Goal: Task Accomplishment & Management: Manage account settings

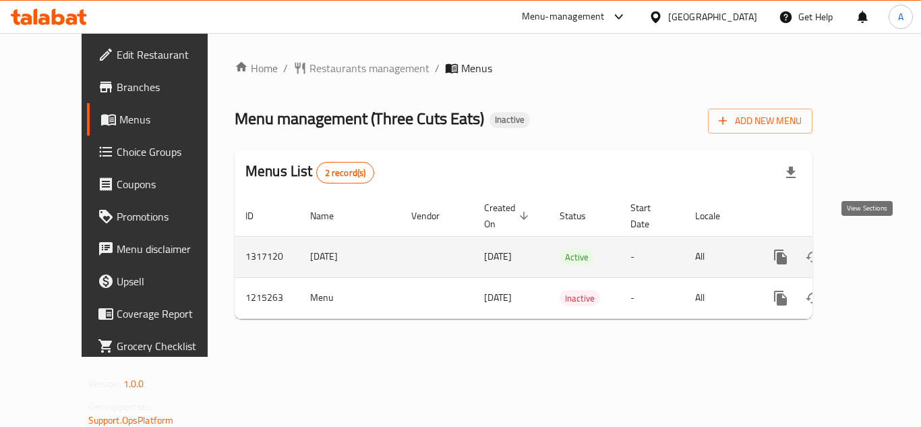
click at [876, 241] on link "enhanced table" at bounding box center [878, 257] width 32 height 32
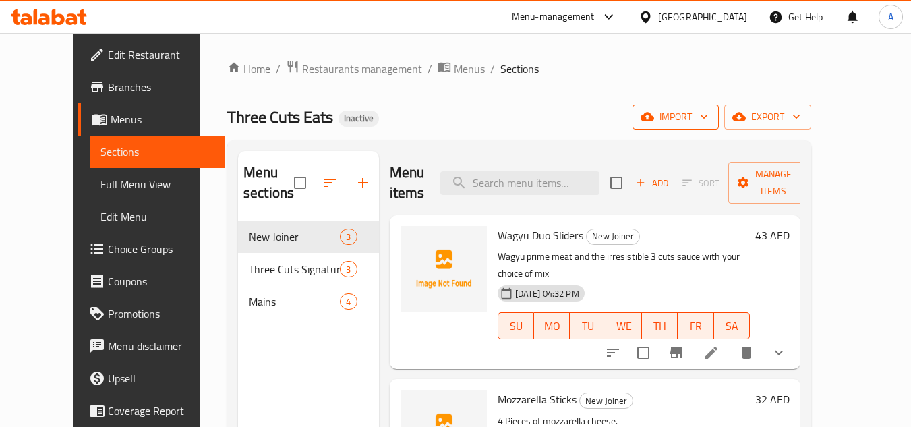
click at [708, 109] on span "import" at bounding box center [675, 117] width 65 height 17
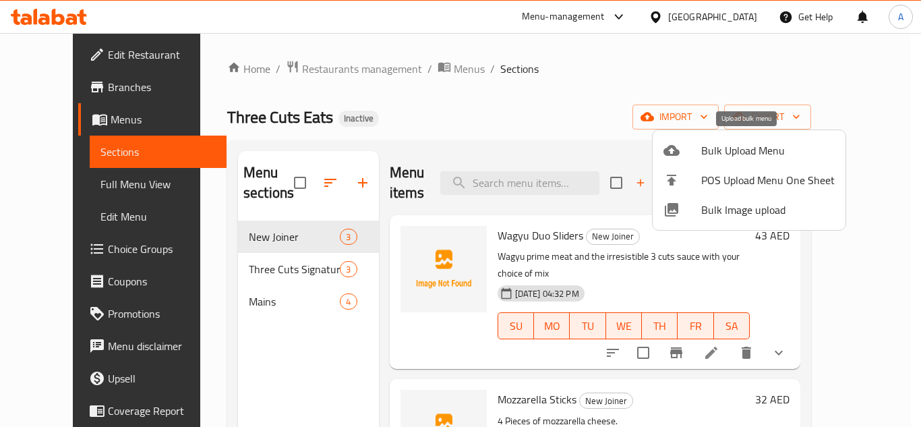
click at [727, 142] on span "Bulk Upload Menu" at bounding box center [768, 150] width 134 height 16
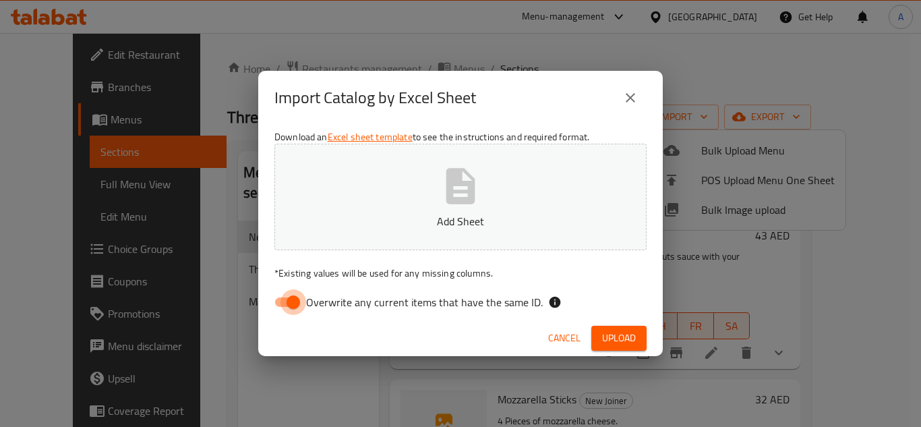
click at [299, 300] on input "Overwrite any current items that have the same ID." at bounding box center [293, 302] width 77 height 26
checkbox input "false"
click at [400, 194] on button "Add Sheet" at bounding box center [460, 197] width 372 height 107
click at [610, 338] on span "Upload" at bounding box center [619, 338] width 34 height 17
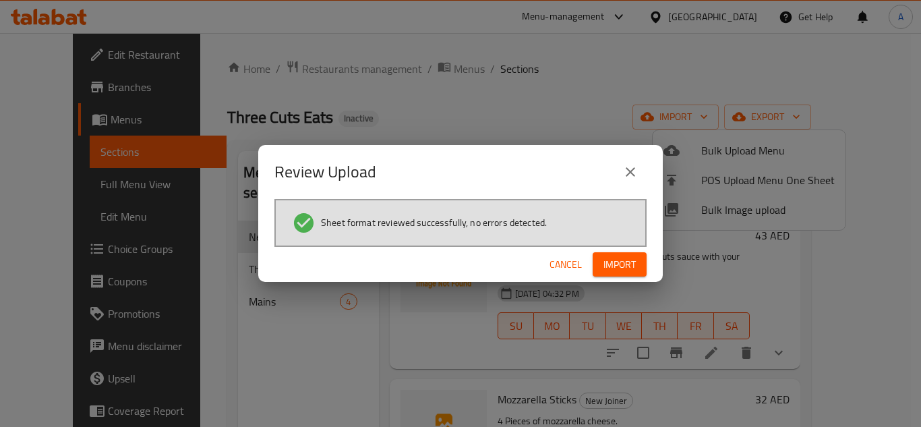
click at [604, 263] on span "Import" at bounding box center [620, 264] width 32 height 17
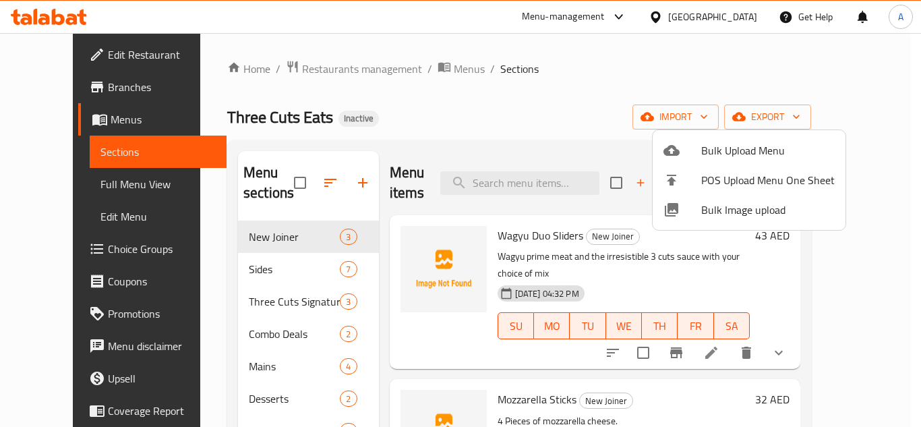
click at [43, 181] on div at bounding box center [460, 213] width 921 height 427
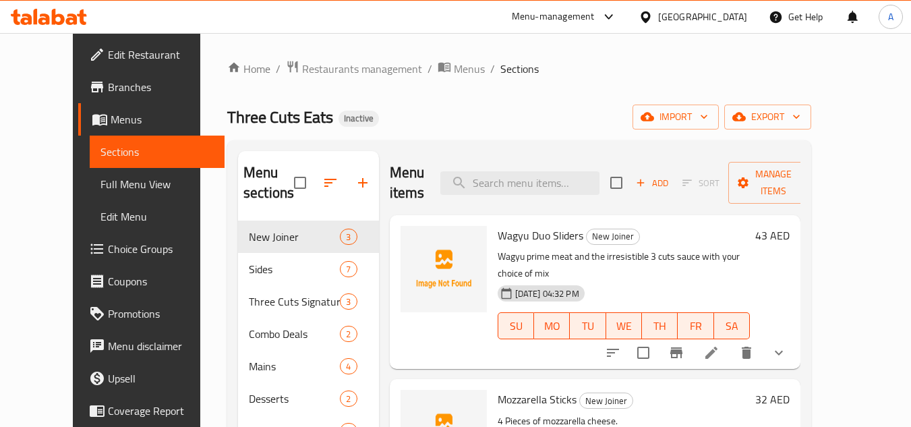
click at [100, 181] on span "Full Menu View" at bounding box center [157, 184] width 114 height 16
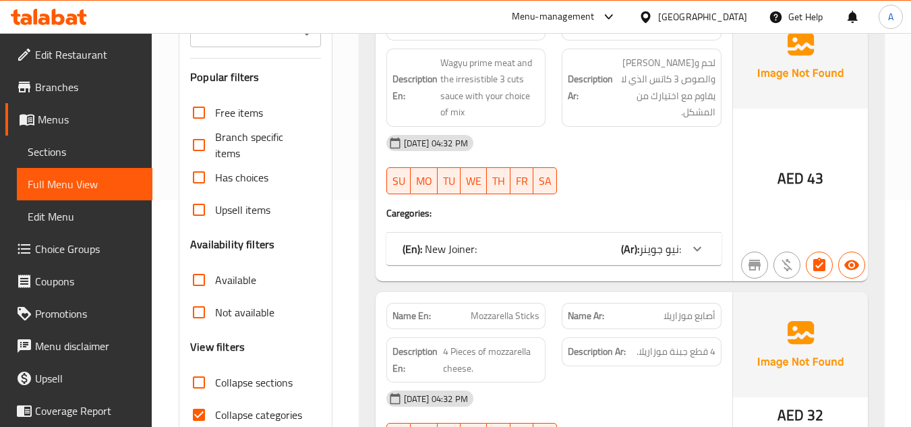
scroll to position [270, 0]
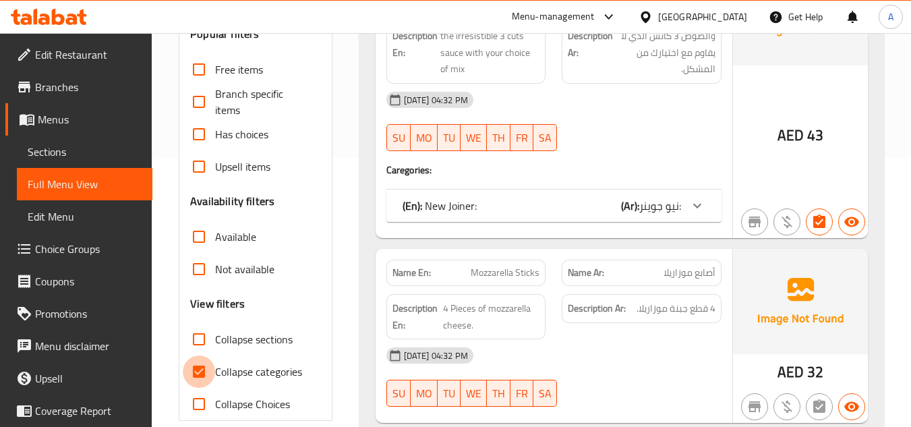
click at [198, 374] on input "Collapse categories" at bounding box center [199, 371] width 32 height 32
checkbox input "false"
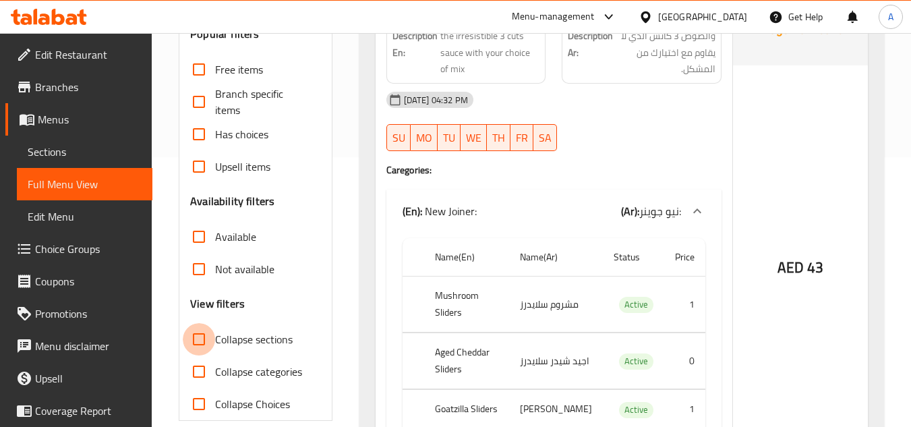
click at [200, 345] on input "Collapse sections" at bounding box center [199, 339] width 32 height 32
checkbox input "true"
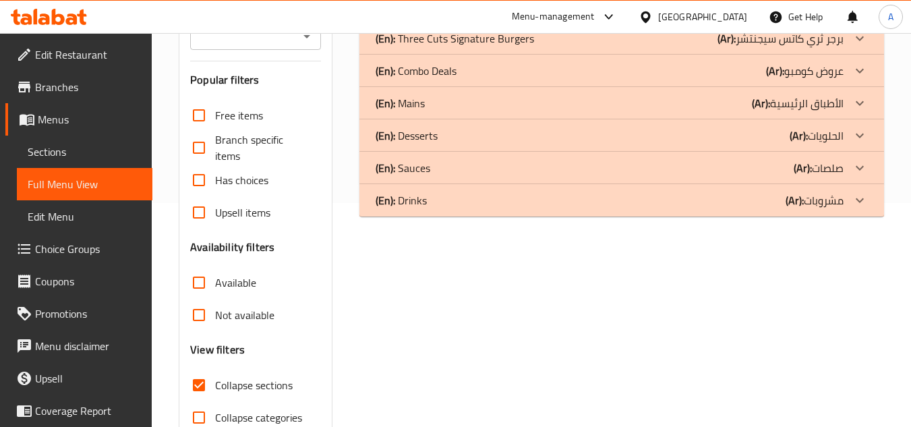
scroll to position [135, 0]
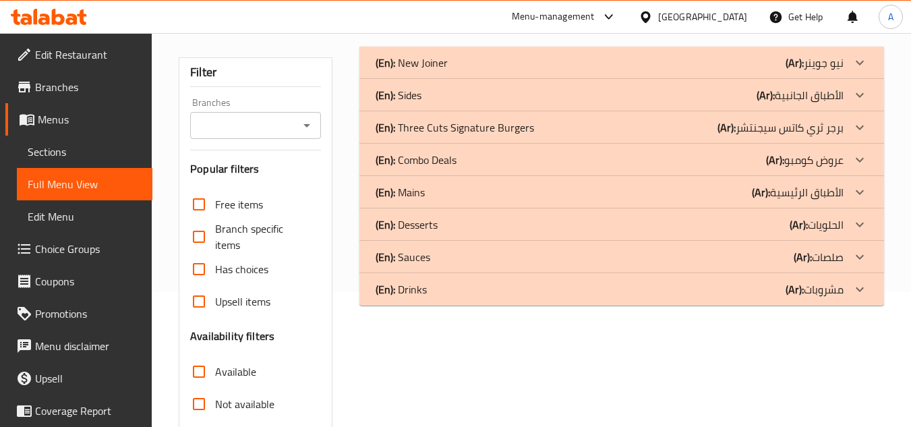
click at [643, 288] on div "(En): Drinks (Ar): مشروبات" at bounding box center [610, 289] width 468 height 16
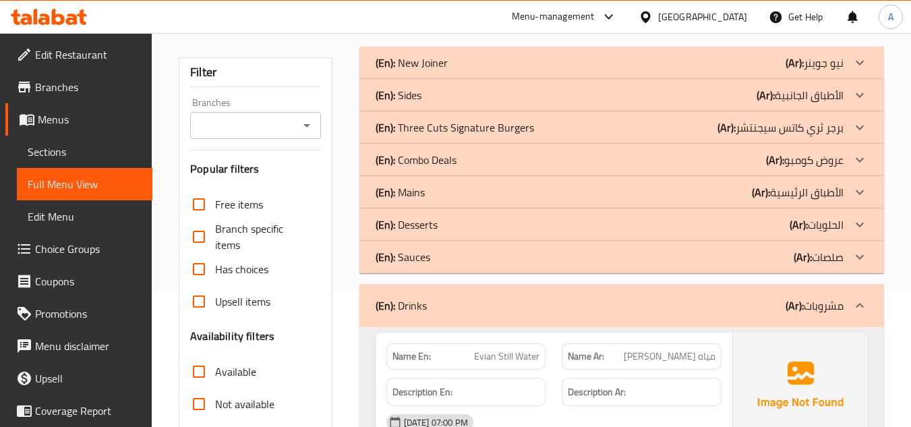
click at [652, 254] on div "(En): Sauces (Ar): صلصات" at bounding box center [610, 257] width 468 height 16
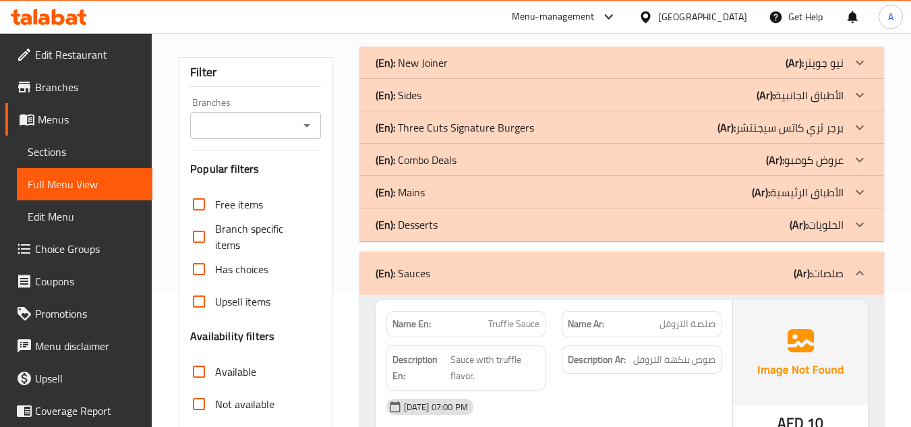
click at [655, 231] on div "(En): Desserts (Ar): الحلويات" at bounding box center [610, 224] width 468 height 16
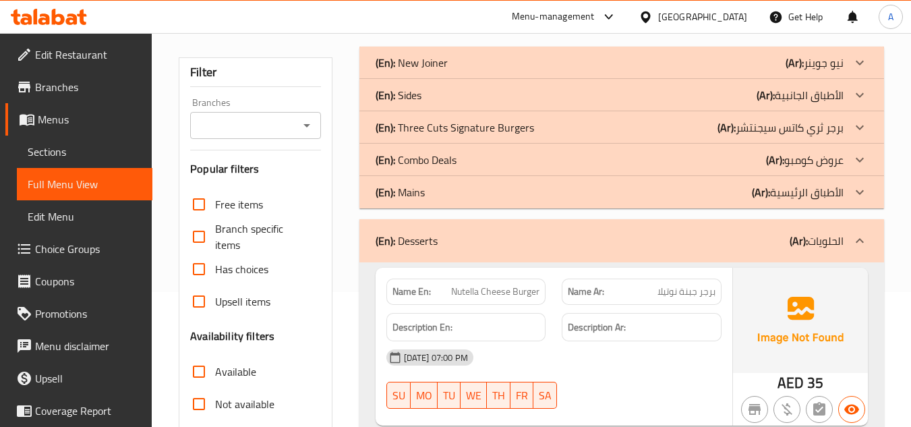
click at [663, 198] on div "(En): Mains (Ar): الأطباق الرئيسية" at bounding box center [610, 192] width 468 height 16
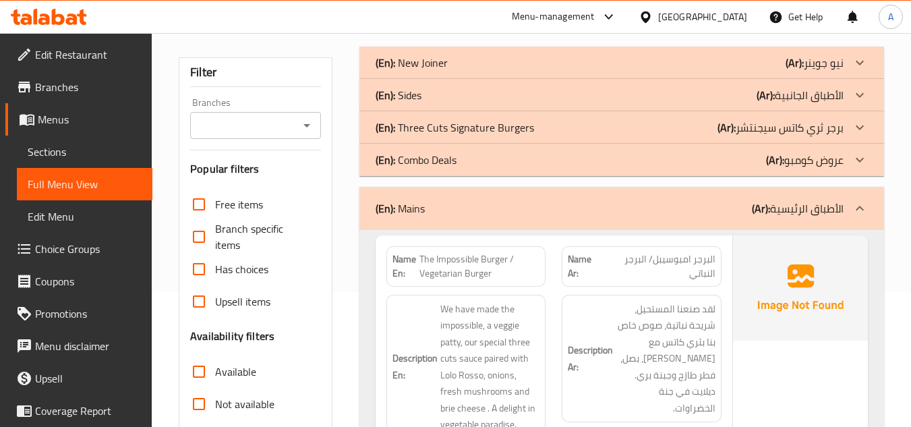
click at [647, 194] on div "(En): Mains (Ar): الأطباق الرئيسية" at bounding box center [621, 208] width 525 height 43
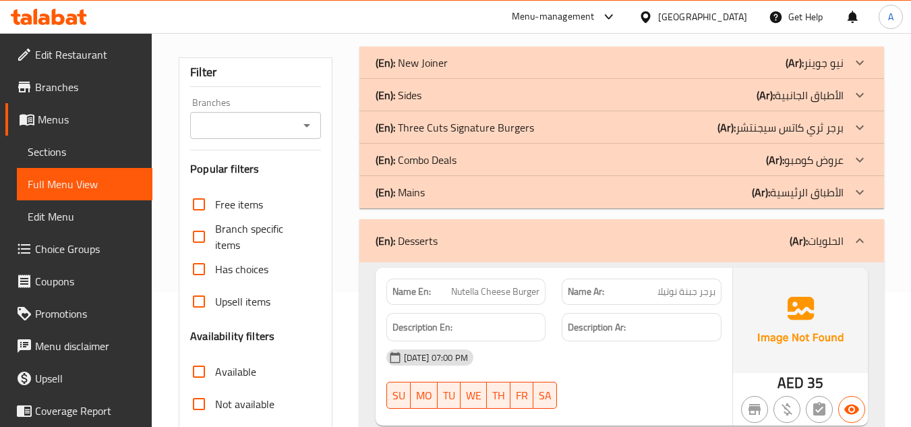
click at [614, 158] on div "(En): Combo Deals (Ar): عروض كومبو" at bounding box center [610, 160] width 468 height 16
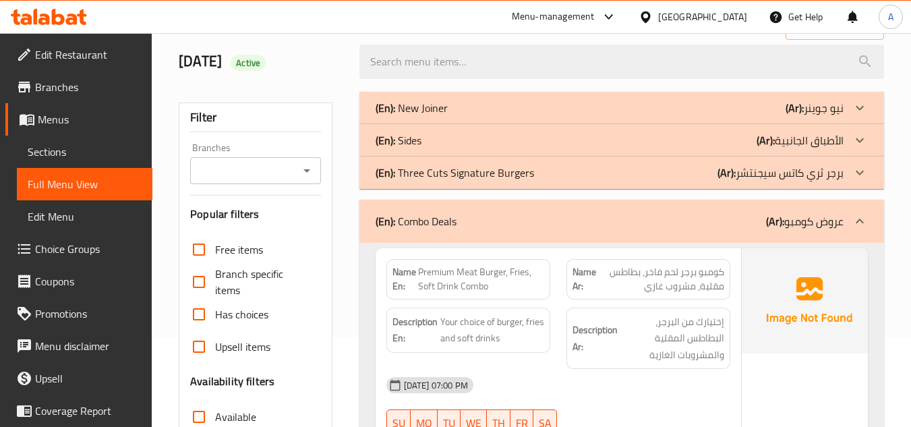
scroll to position [67, 0]
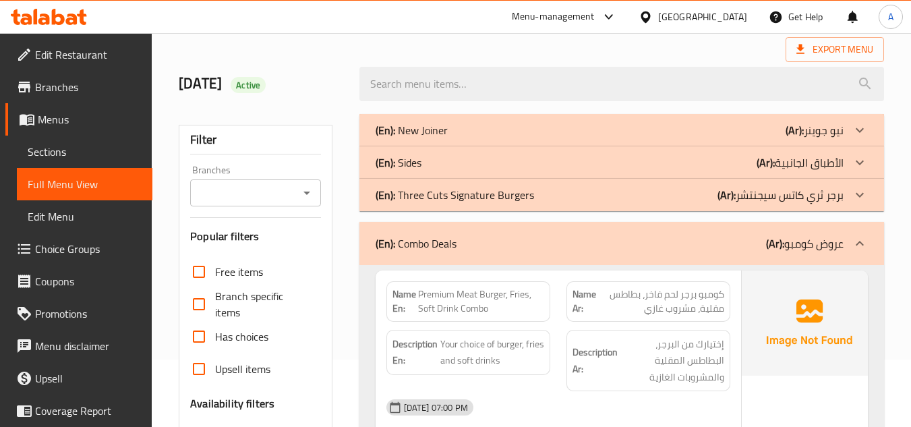
click at [614, 154] on div "(En): Sides (Ar): الأطباق الجانبية" at bounding box center [610, 162] width 468 height 16
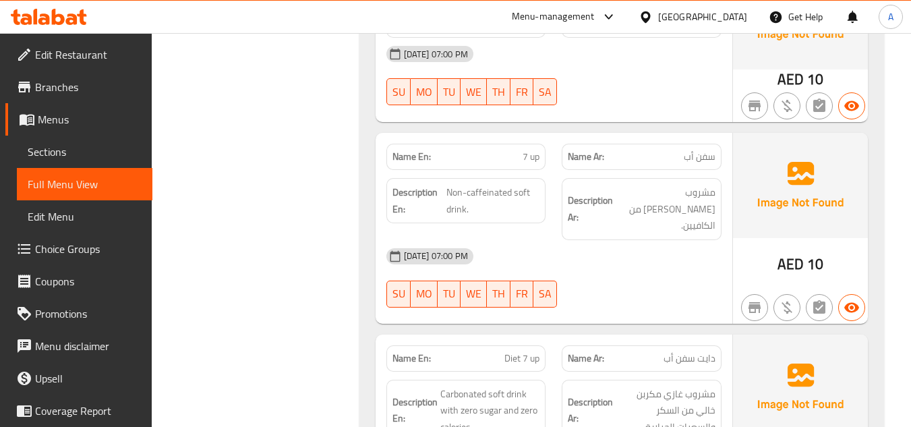
scroll to position [7621, 0]
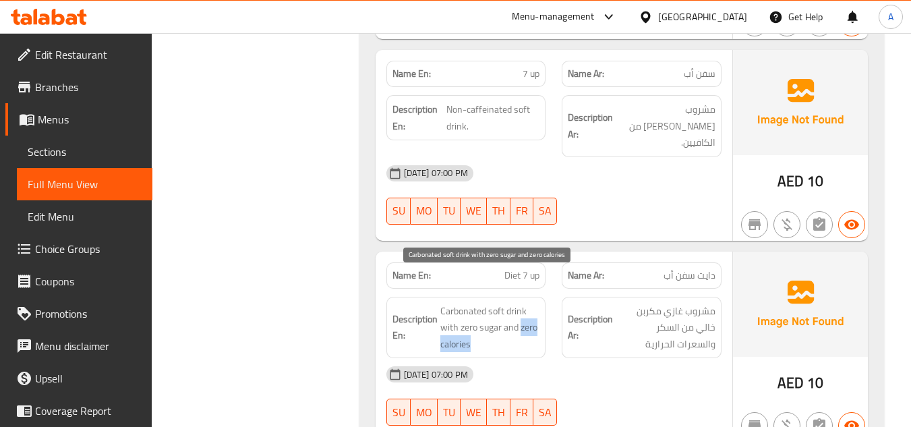
drag, startPoint x: 519, startPoint y: 298, endPoint x: 539, endPoint y: 310, distance: 22.7
click at [539, 310] on span "Carbonated soft drink with zero sugar and zero calories" at bounding box center [490, 328] width 100 height 50
copy span "zero calories"
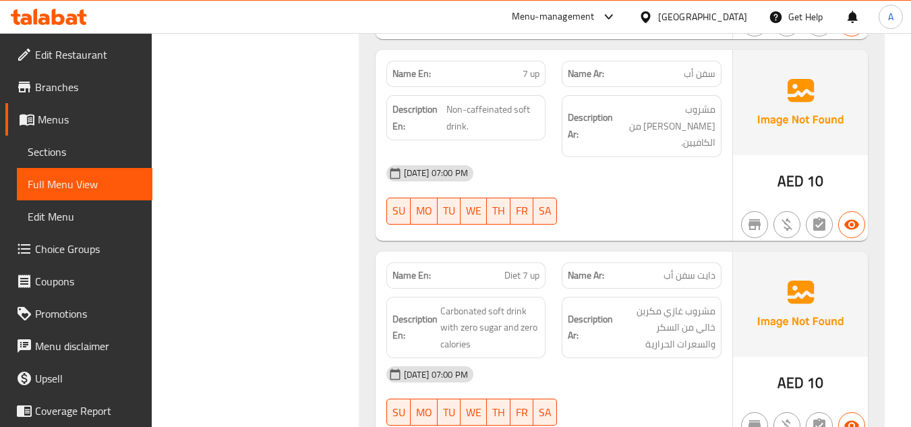
click at [515, 268] on span "Diet 7 up" at bounding box center [521, 275] width 35 height 14
copy span "Diet 7 up"
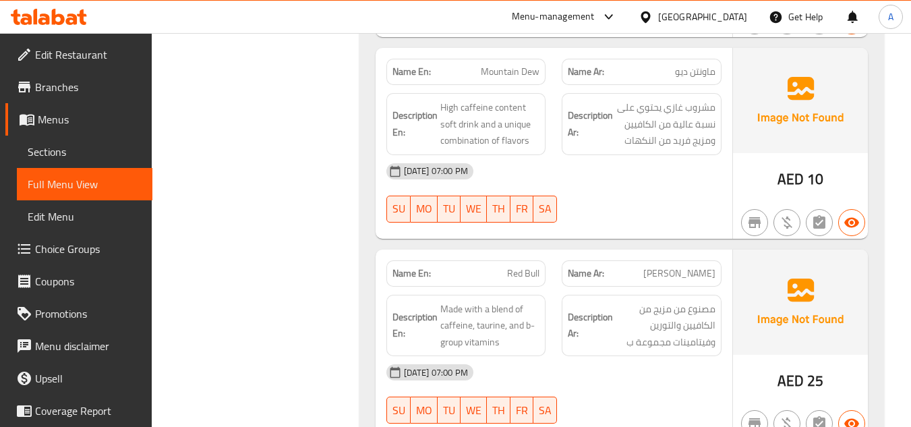
scroll to position [8062, 0]
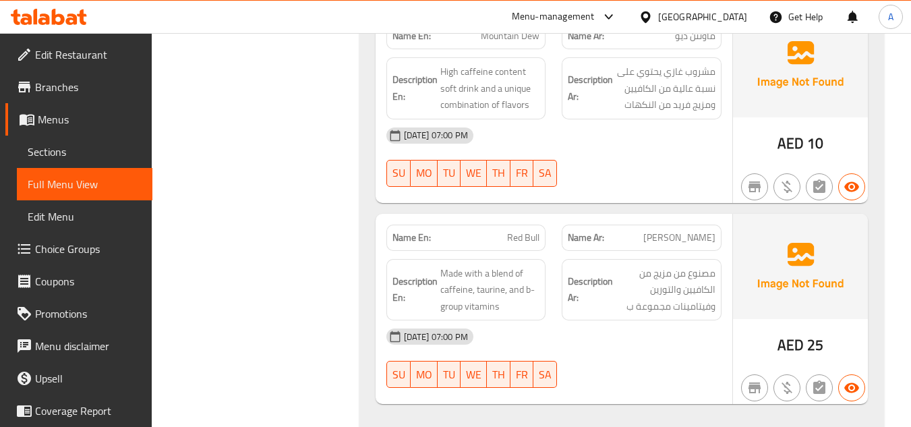
click at [71, 188] on span "Full Menu View" at bounding box center [85, 184] width 114 height 16
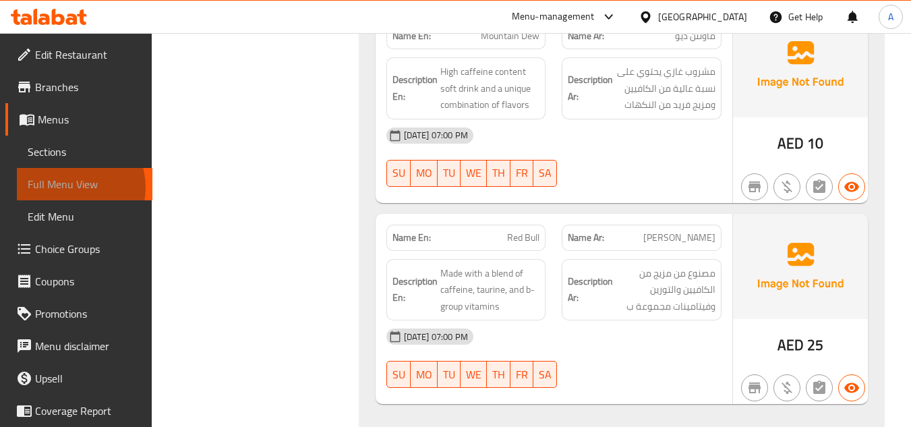
click at [71, 187] on span "Full Menu View" at bounding box center [85, 184] width 114 height 16
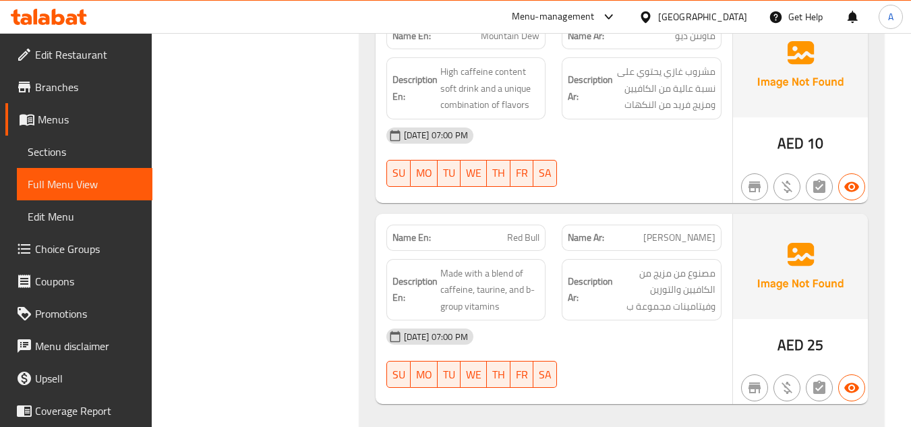
click at [82, 154] on span "Sections" at bounding box center [85, 152] width 114 height 16
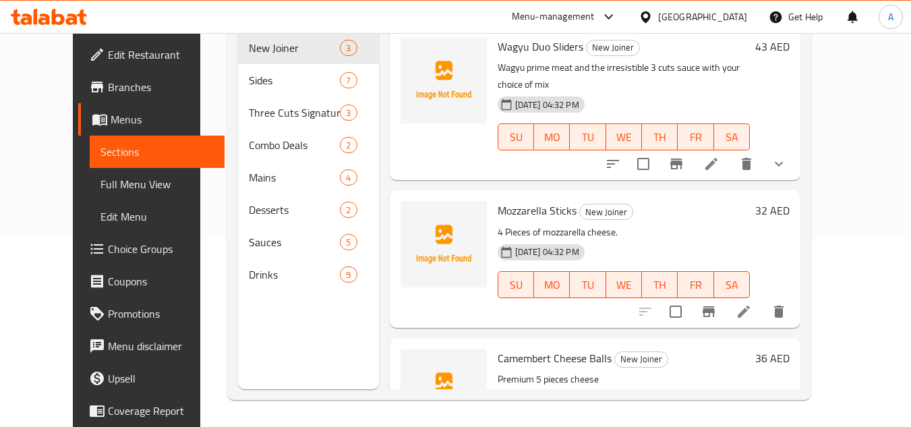
scroll to position [189, 0]
click at [100, 183] on span "Full Menu View" at bounding box center [157, 184] width 114 height 16
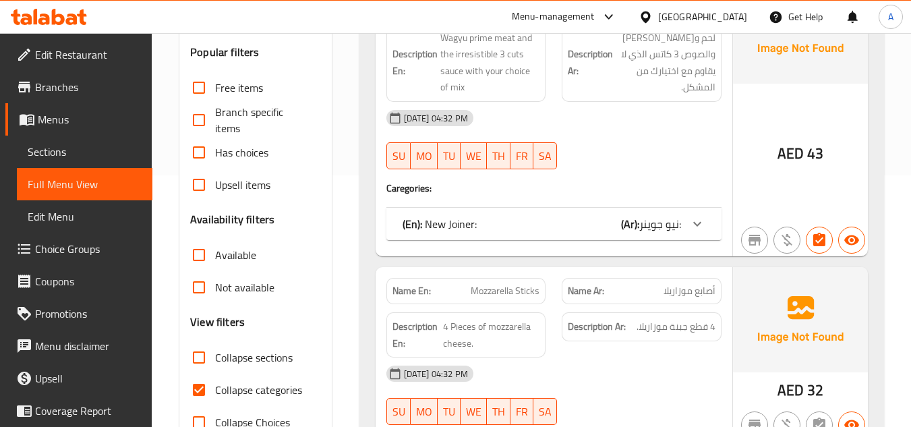
scroll to position [324, 0]
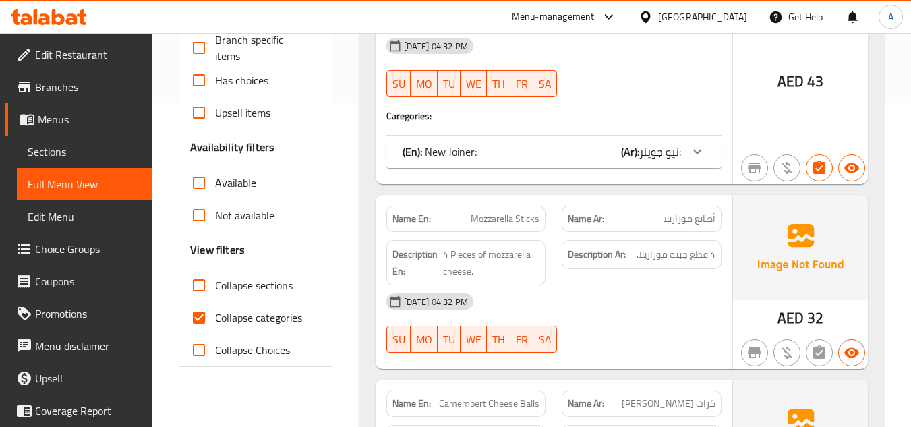
click at [204, 316] on input "Collapse categories" at bounding box center [199, 317] width 32 height 32
checkbox input "false"
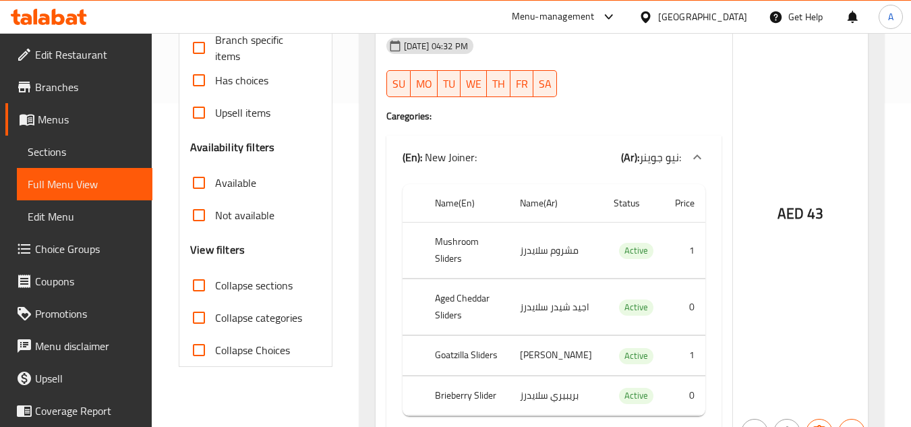
click at [202, 281] on input "Collapse sections" at bounding box center [199, 285] width 32 height 32
checkbox input "true"
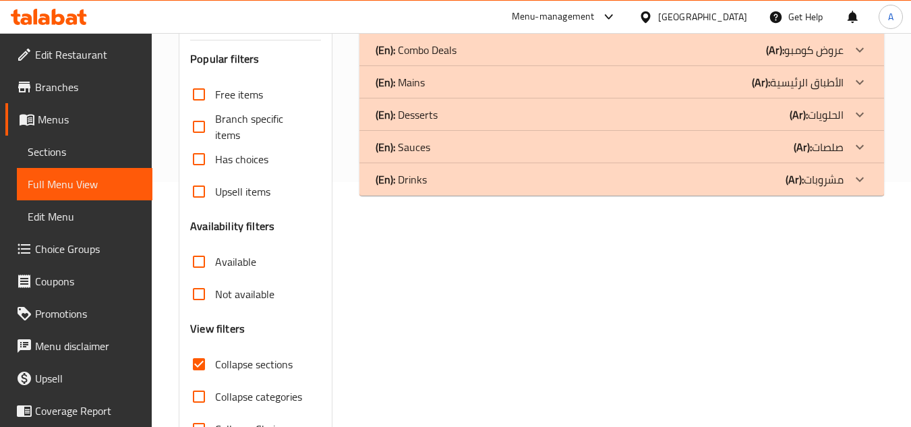
scroll to position [223, 0]
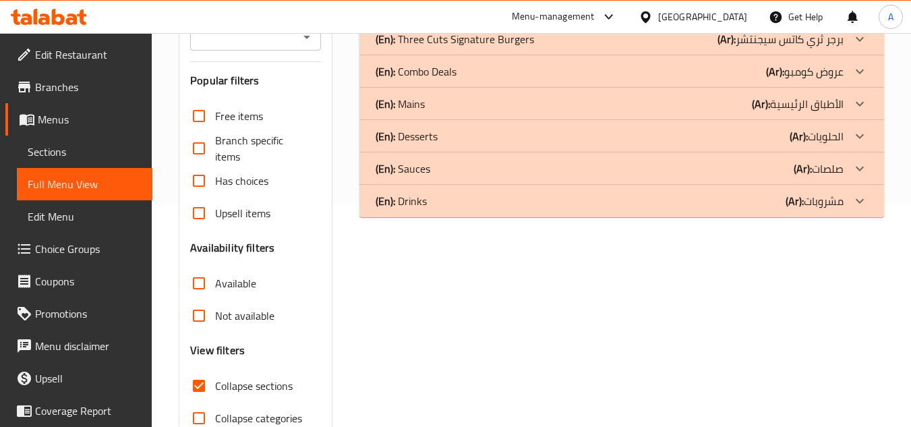
click at [476, 212] on div "(En): Drinks (Ar): مشروبات" at bounding box center [621, 201] width 525 height 32
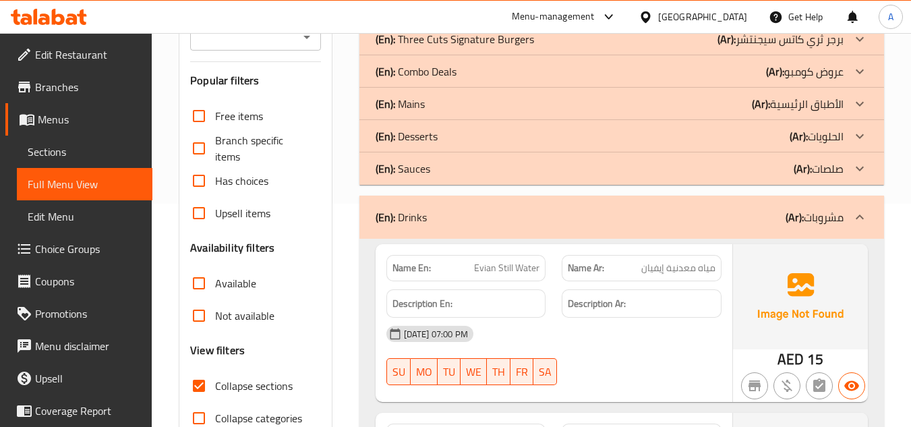
click at [471, 178] on div "(En): Sauces (Ar): صلصات" at bounding box center [621, 168] width 525 height 32
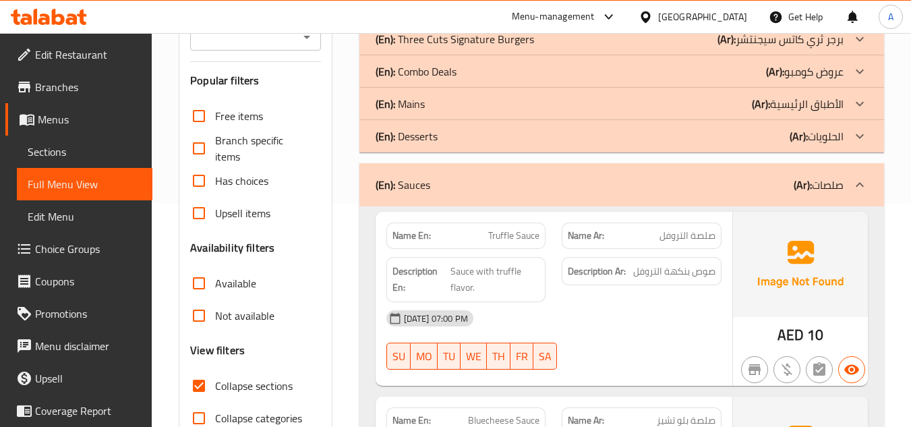
click at [451, 144] on div "(En): Desserts (Ar): الحلويات" at bounding box center [610, 136] width 468 height 16
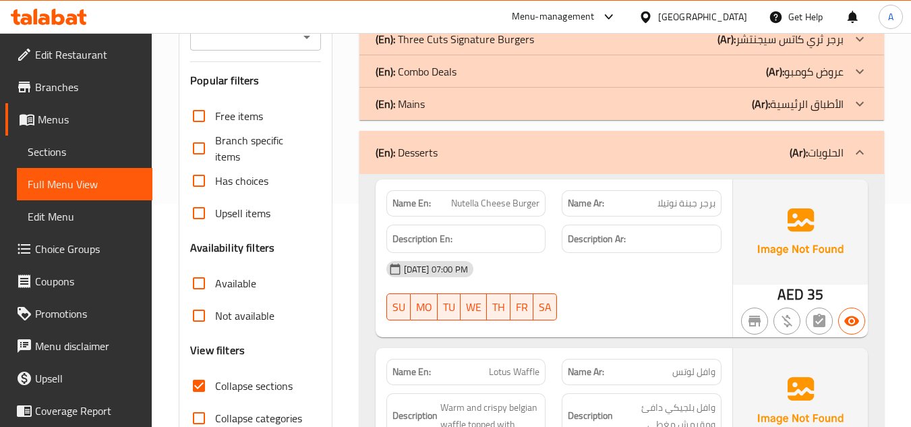
scroll to position [88, 0]
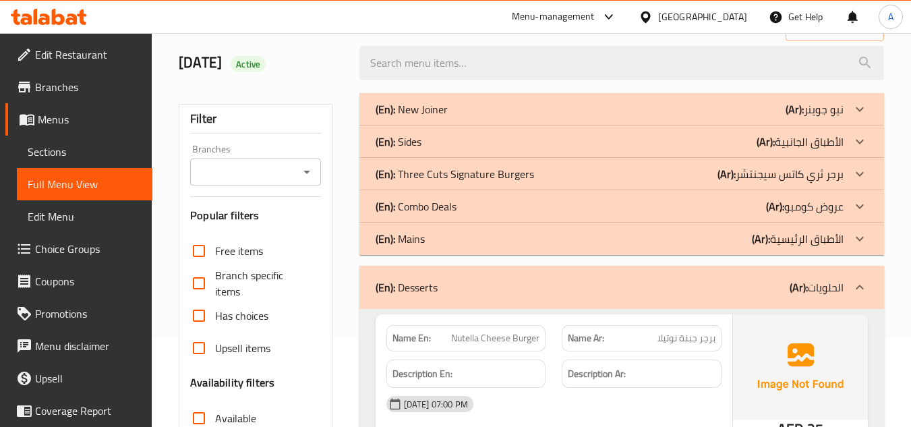
click at [454, 141] on div "(En): Sides (Ar): الأطباق الجانبية" at bounding box center [610, 142] width 468 height 16
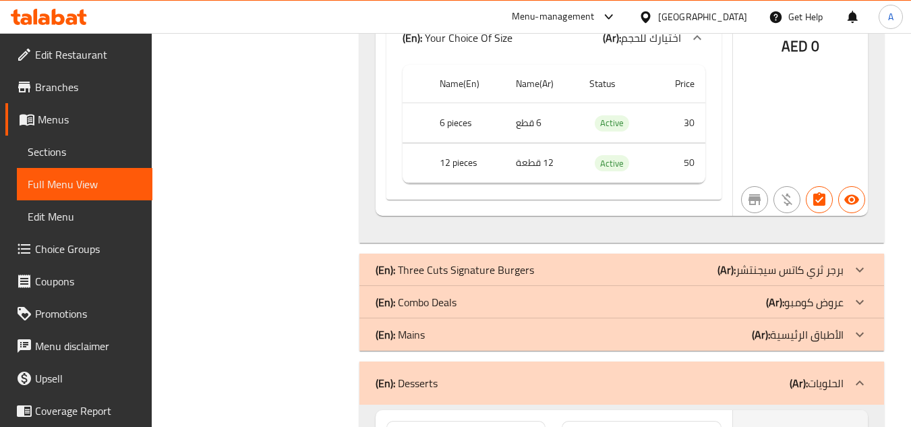
scroll to position [2247, 0]
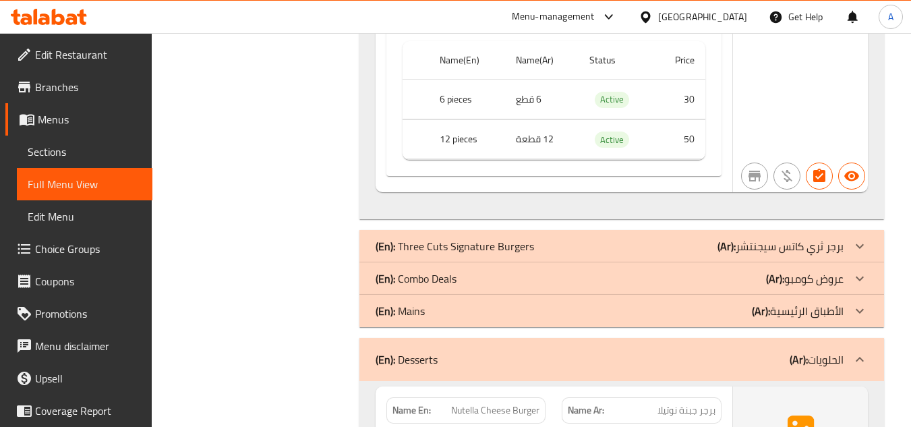
click at [446, 270] on p "(En): Combo Deals" at bounding box center [416, 278] width 81 height 16
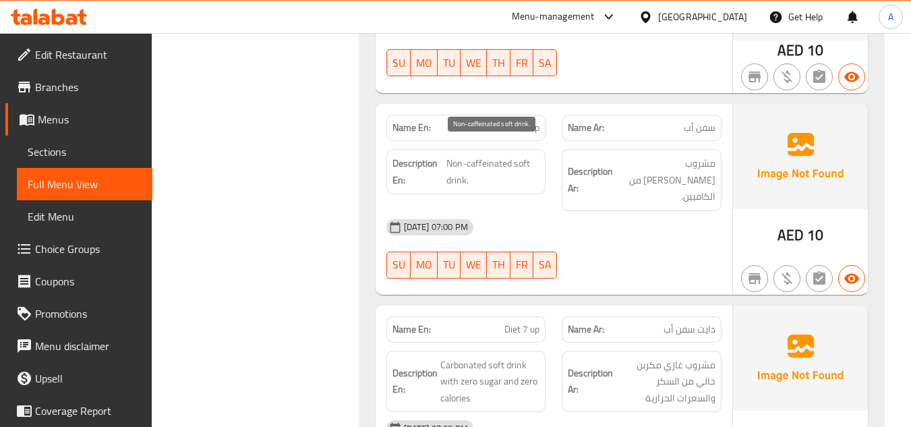
scroll to position [7387, 0]
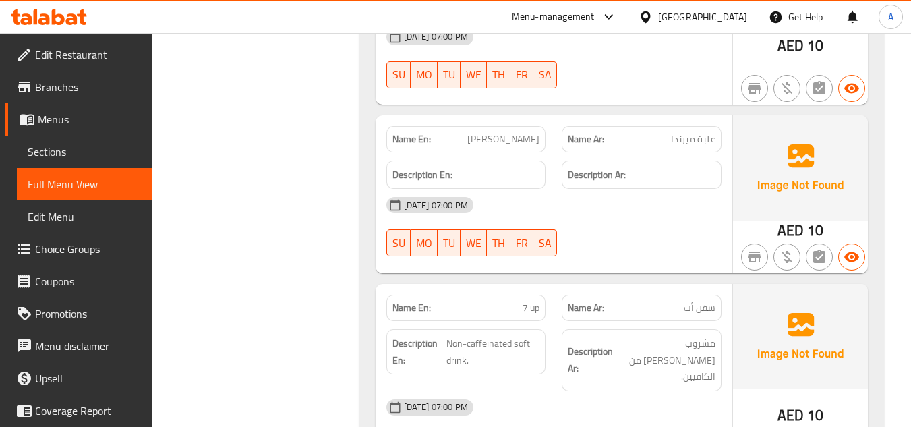
click at [507, 132] on span "[PERSON_NAME]" at bounding box center [503, 139] width 72 height 14
copy span "[PERSON_NAME]"
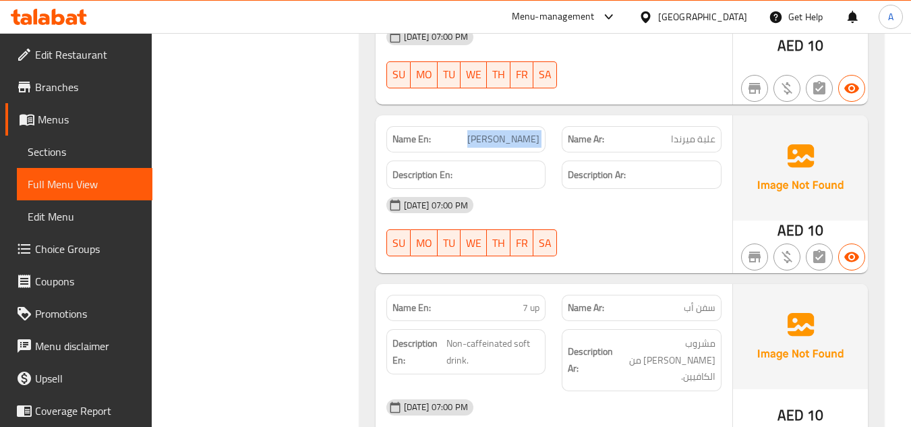
click at [525, 132] on span "[PERSON_NAME]" at bounding box center [503, 139] width 72 height 14
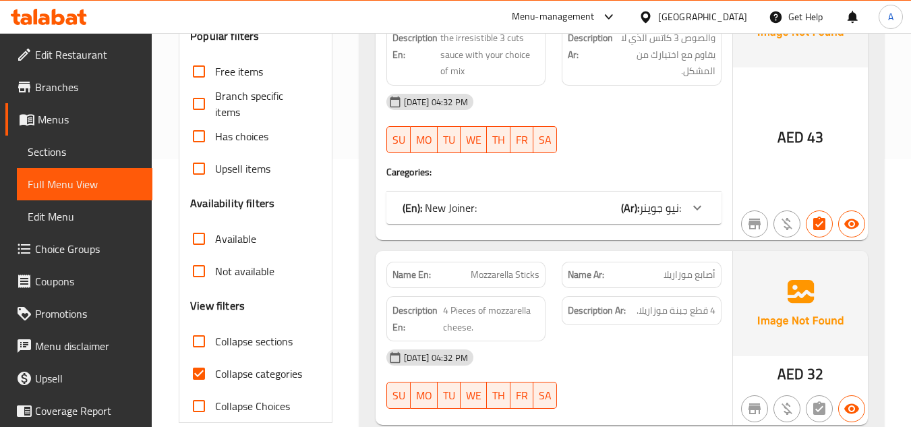
scroll to position [337, 0]
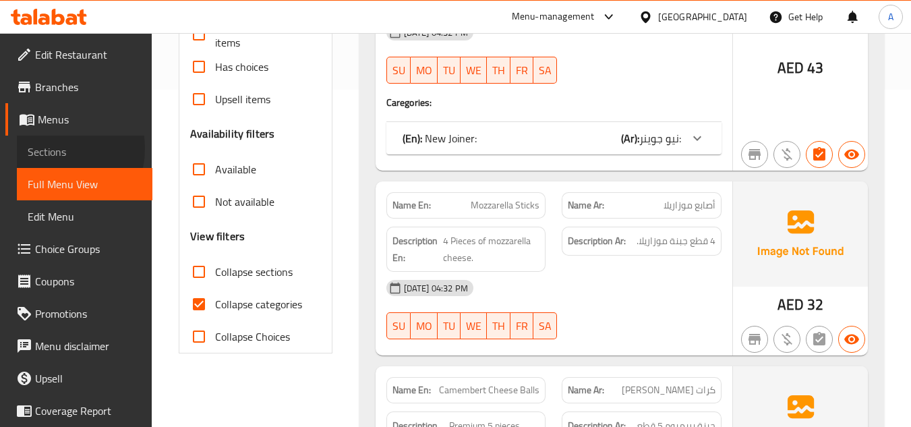
click at [51, 148] on span "Sections" at bounding box center [85, 152] width 114 height 16
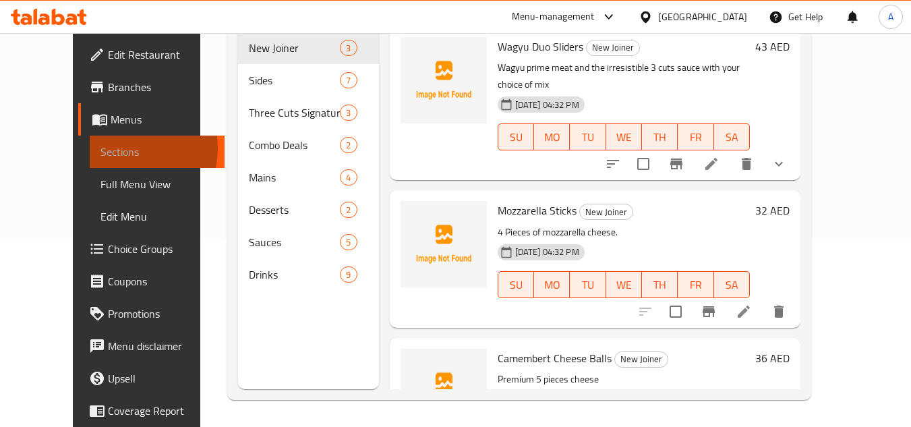
click at [100, 148] on span "Sections" at bounding box center [157, 152] width 114 height 16
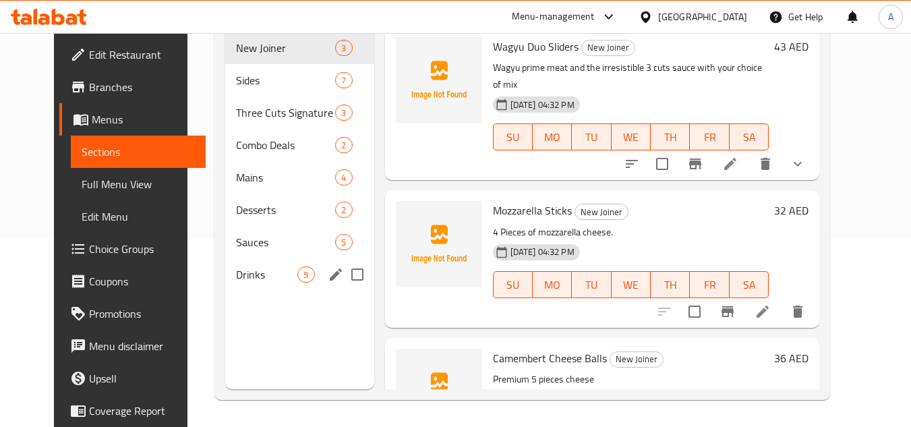
click at [236, 268] on span "Drinks" at bounding box center [266, 274] width 61 height 16
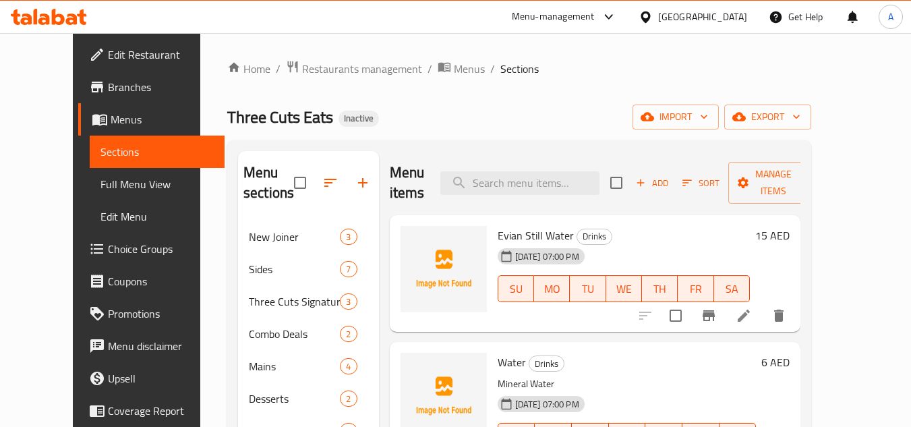
click at [752, 316] on icon at bounding box center [744, 316] width 16 height 16
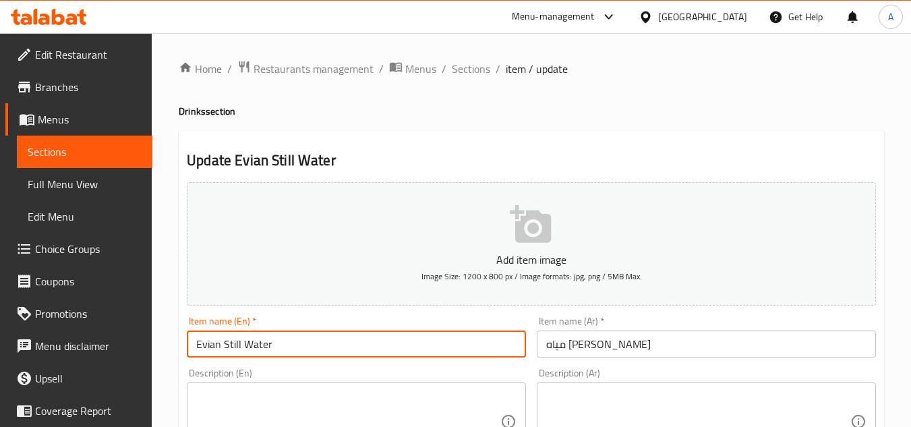
drag, startPoint x: 224, startPoint y: 344, endPoint x: 339, endPoint y: 338, distance: 115.5
click at [339, 338] on input "Evian Still Water" at bounding box center [356, 343] width 339 height 27
click at [548, 348] on input "مياه [PERSON_NAME]" at bounding box center [706, 343] width 339 height 27
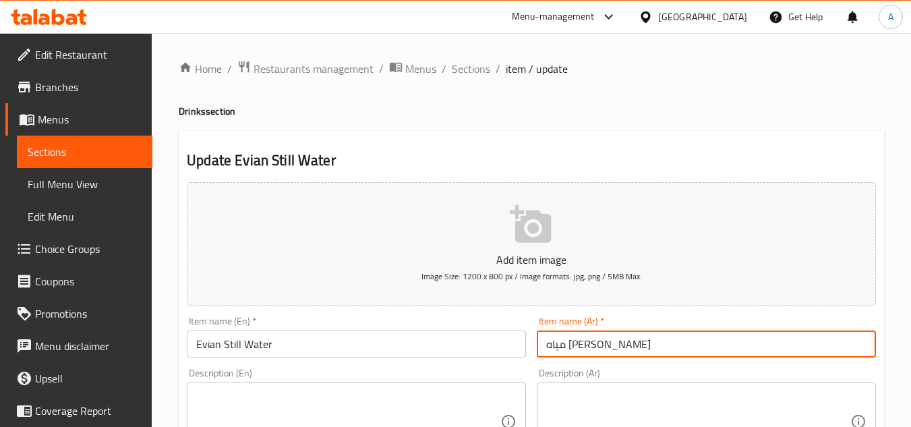
click at [548, 348] on input "مياه [PERSON_NAME]" at bounding box center [706, 343] width 339 height 27
click at [560, 343] on input "مياه [PERSON_NAME]" at bounding box center [706, 343] width 339 height 27
click at [561, 343] on input "مياه [PERSON_NAME]" at bounding box center [706, 343] width 339 height 27
click at [583, 342] on input "مياه [PERSON_NAME]" at bounding box center [706, 343] width 339 height 27
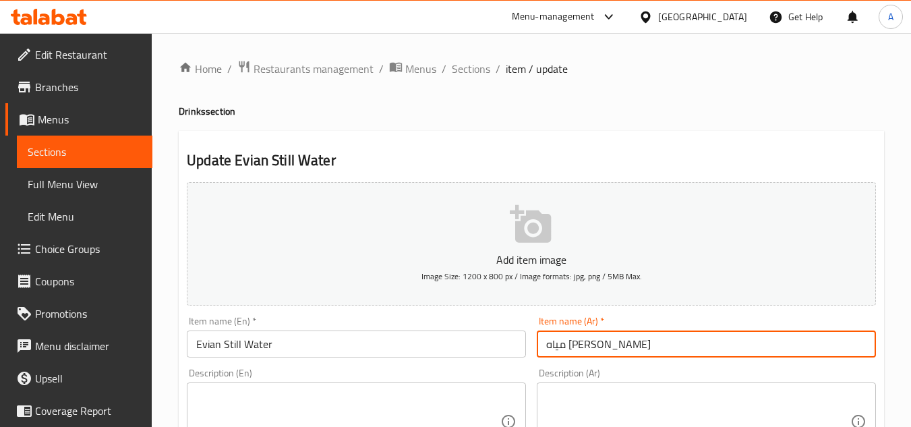
paste input "معدنية"
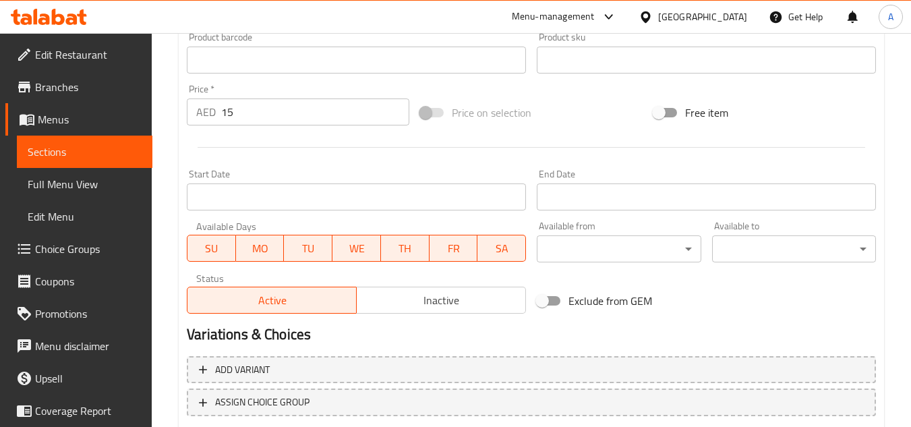
scroll to position [526, 0]
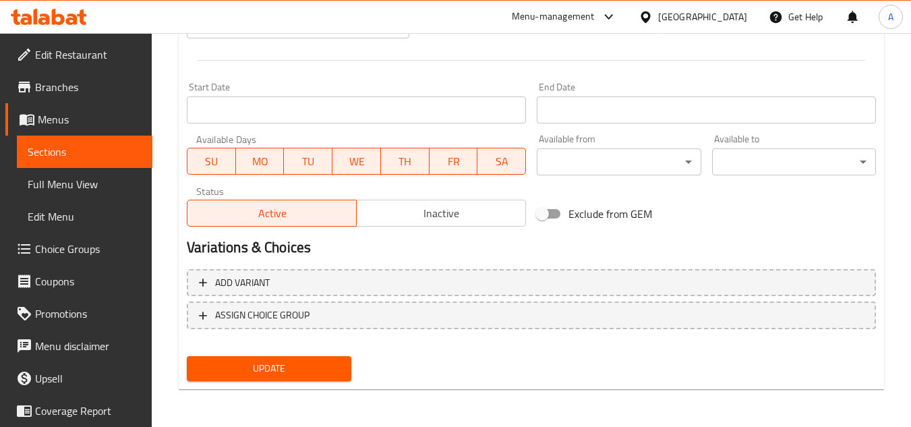
type input "مياه معدنية إيفيان"
click at [290, 380] on button "Update" at bounding box center [269, 368] width 164 height 25
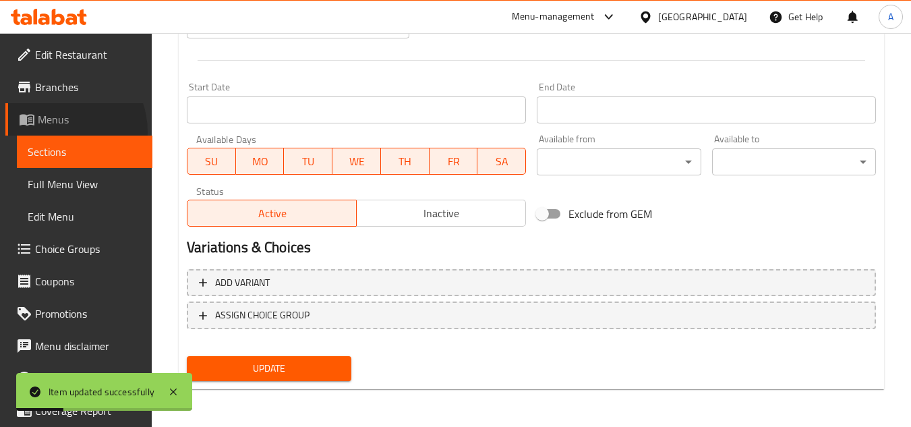
click at [60, 132] on link "Menus" at bounding box center [78, 119] width 147 height 32
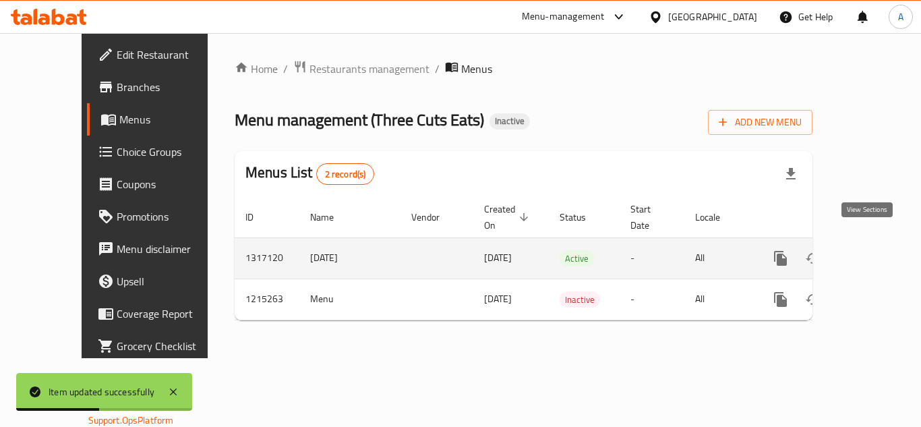
click at [868, 254] on link "enhanced table" at bounding box center [878, 258] width 32 height 32
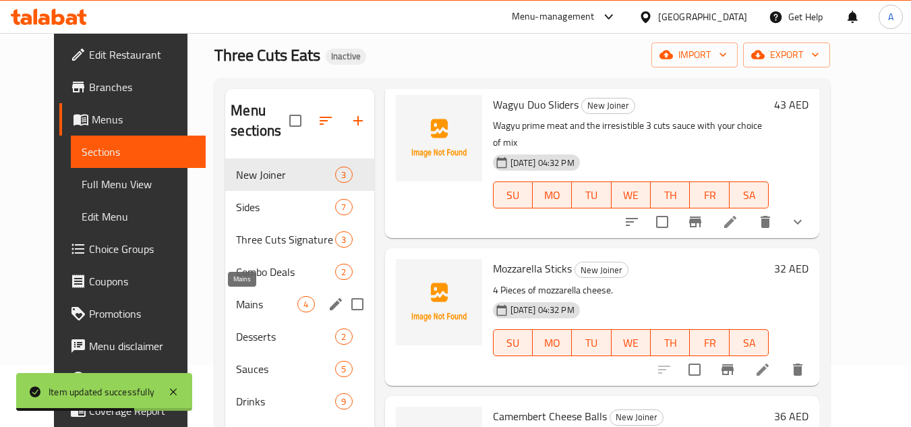
scroll to position [189, 0]
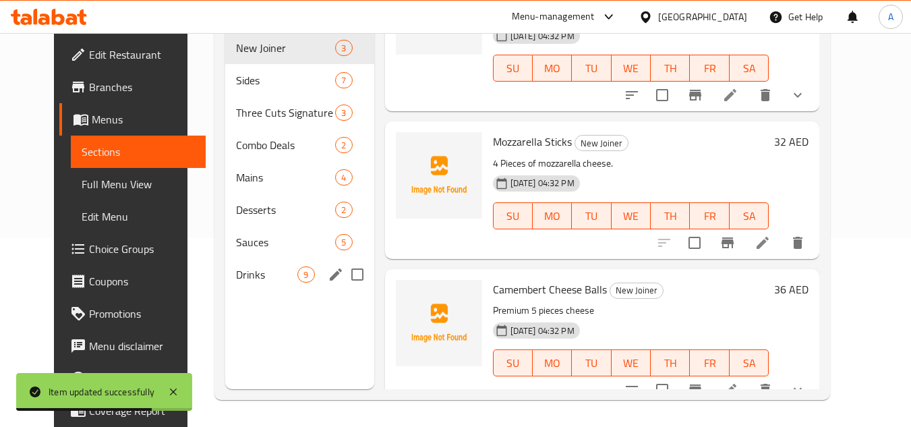
click at [250, 278] on span "Drinks" at bounding box center [266, 274] width 61 height 16
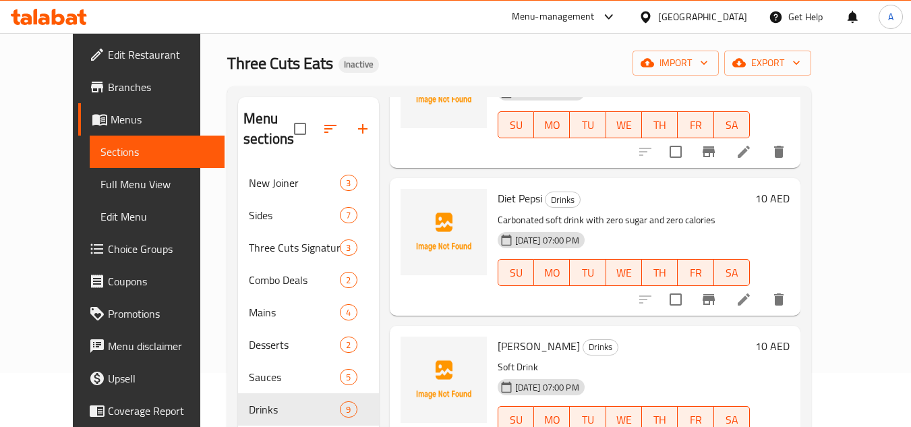
scroll to position [472, 0]
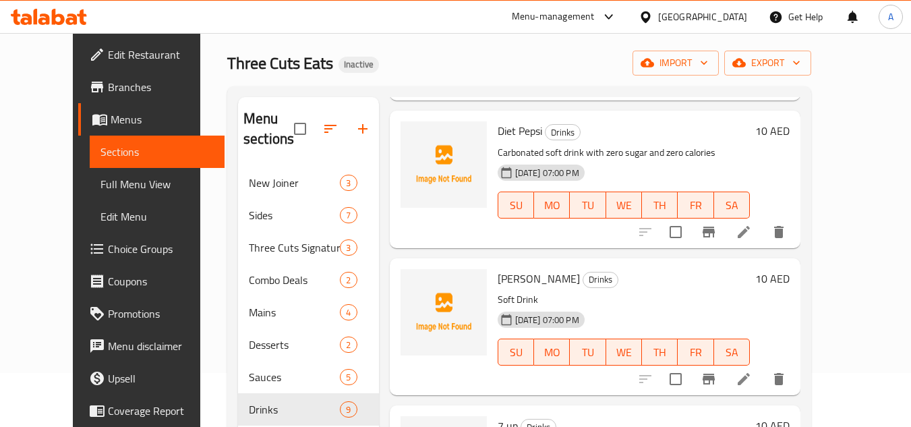
click at [752, 376] on icon at bounding box center [744, 379] width 16 height 16
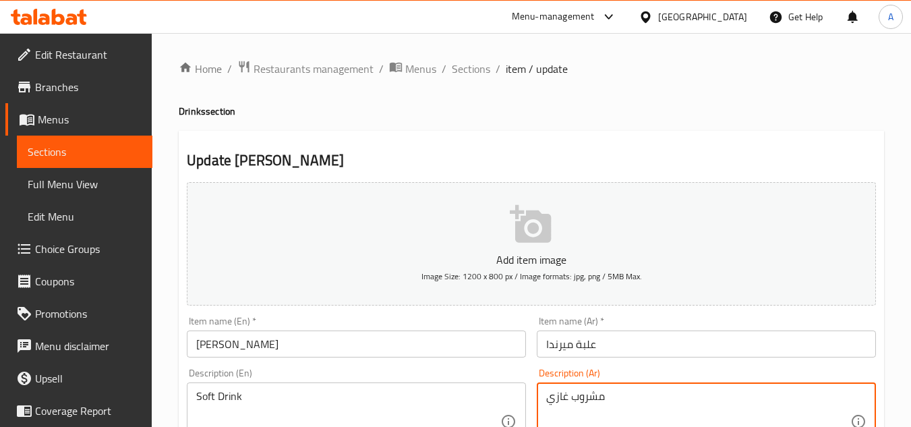
click at [602, 391] on textarea "مشروب غازي" at bounding box center [698, 422] width 304 height 64
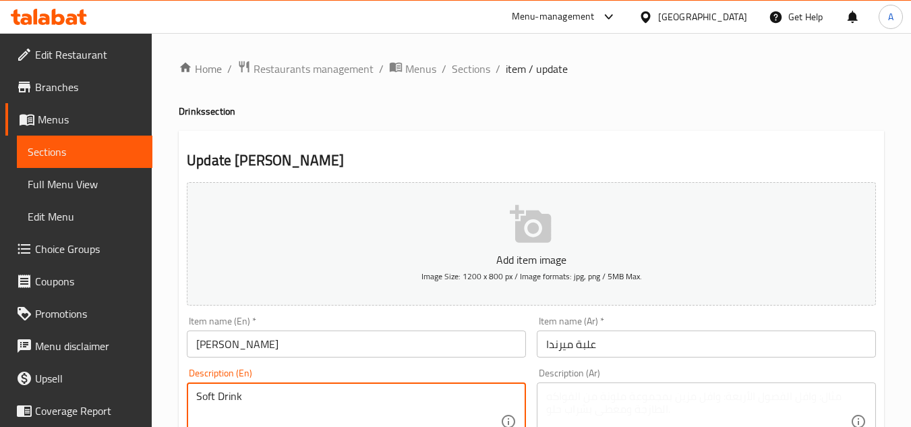
click at [438, 391] on textarea "Soft Drink" at bounding box center [348, 422] width 304 height 64
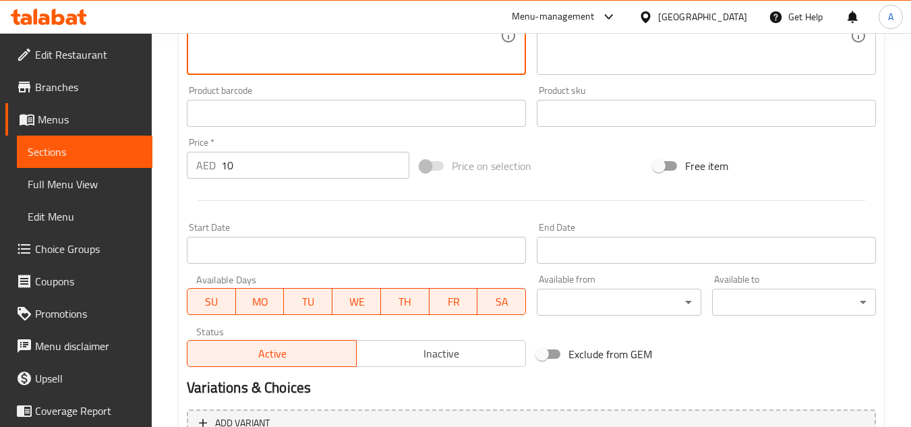
scroll to position [526, 0]
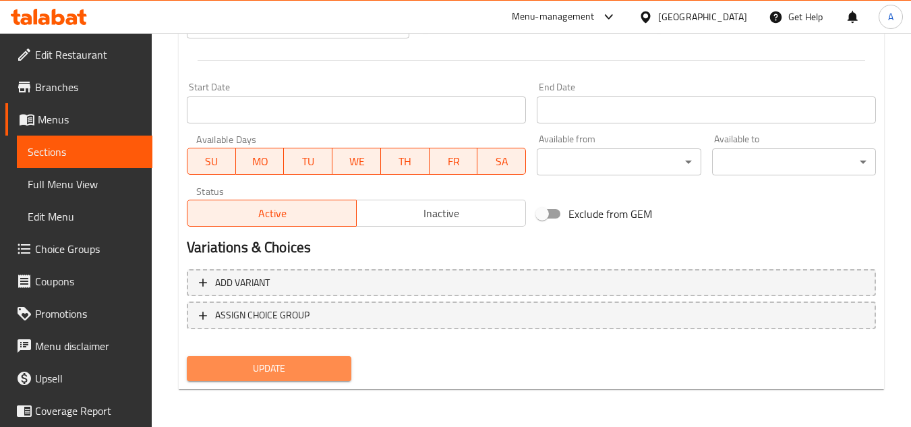
click at [314, 364] on span "Update" at bounding box center [269, 368] width 142 height 17
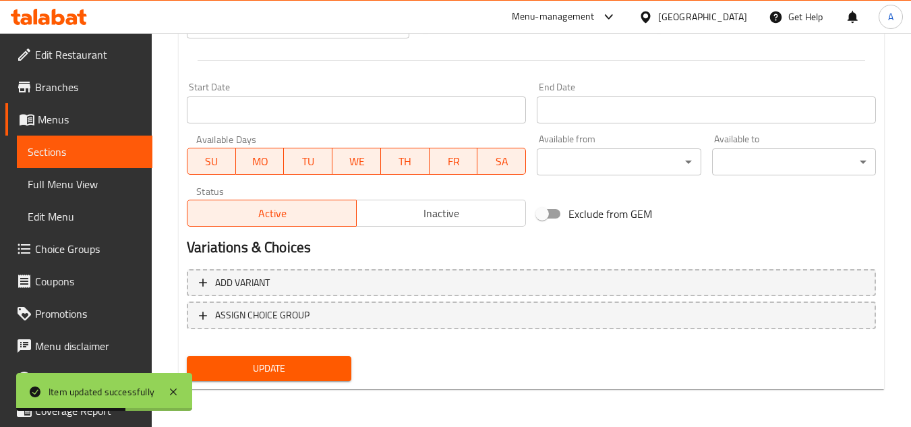
click at [86, 144] on span "Sections" at bounding box center [85, 152] width 114 height 16
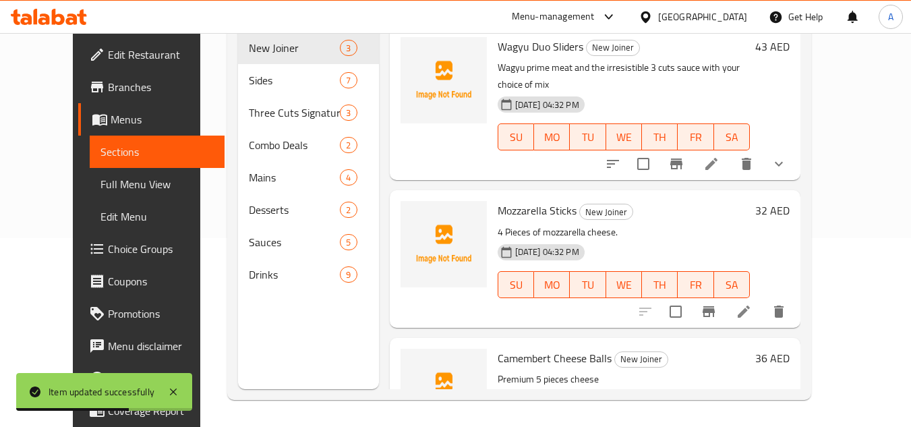
scroll to position [189, 0]
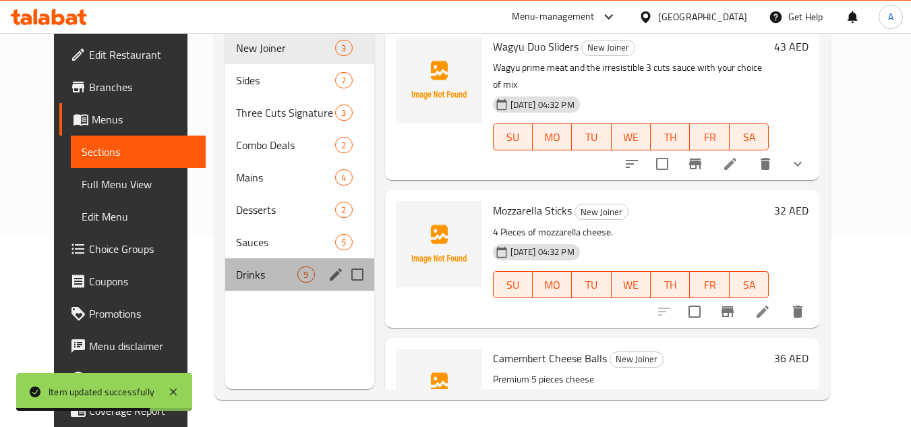
click at [235, 265] on div "Drinks 9" at bounding box center [299, 274] width 148 height 32
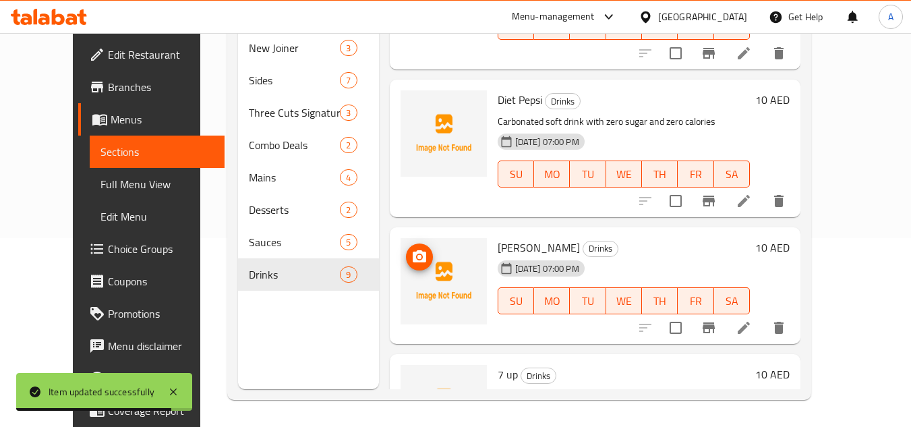
scroll to position [405, 0]
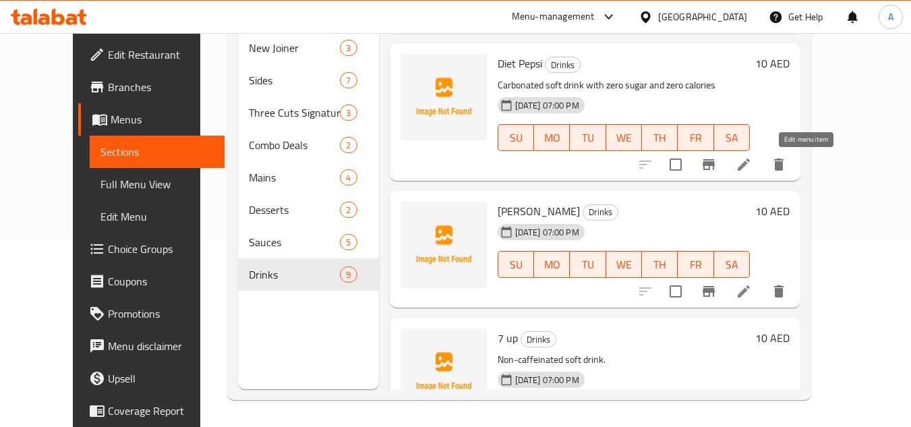
click at [752, 161] on icon at bounding box center [744, 164] width 16 height 16
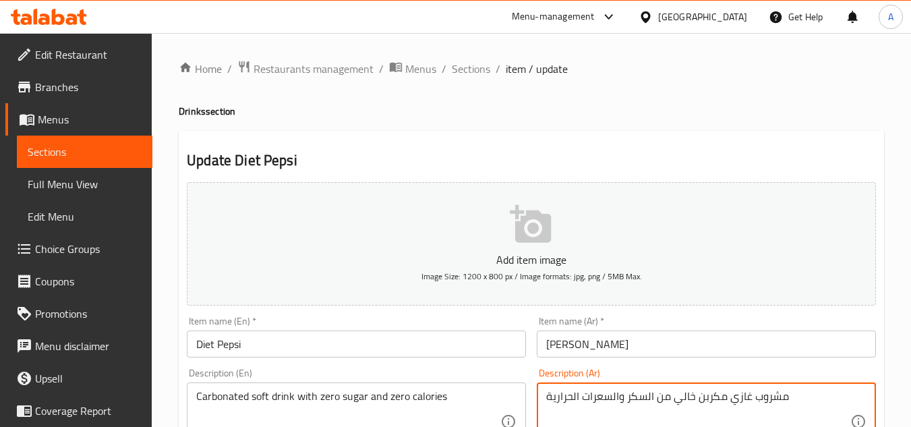
drag, startPoint x: 693, startPoint y: 397, endPoint x: 658, endPoint y: 402, distance: 35.4
click at [619, 395] on textarea "مشروب غازي مكربن خالي من السكر والسعرات الحرارية" at bounding box center [698, 422] width 304 height 64
paste textarea "الي من"
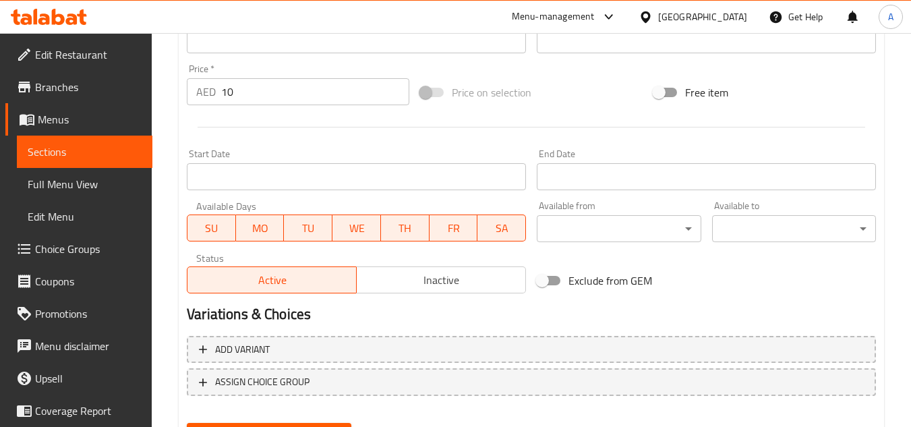
scroll to position [526, 0]
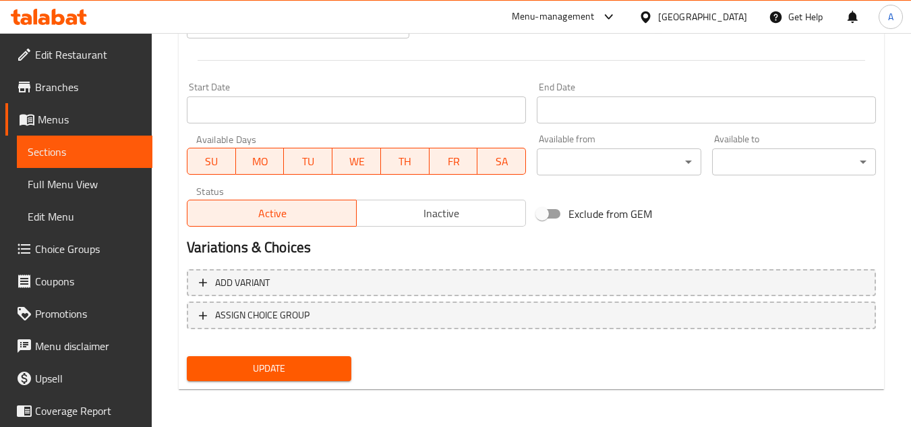
type textarea "مشروب غازي مكربن خالي من السكر وخالي من السعرات الحرارية"
click at [278, 378] on button "Update" at bounding box center [269, 368] width 164 height 25
